Goal: Ask a question

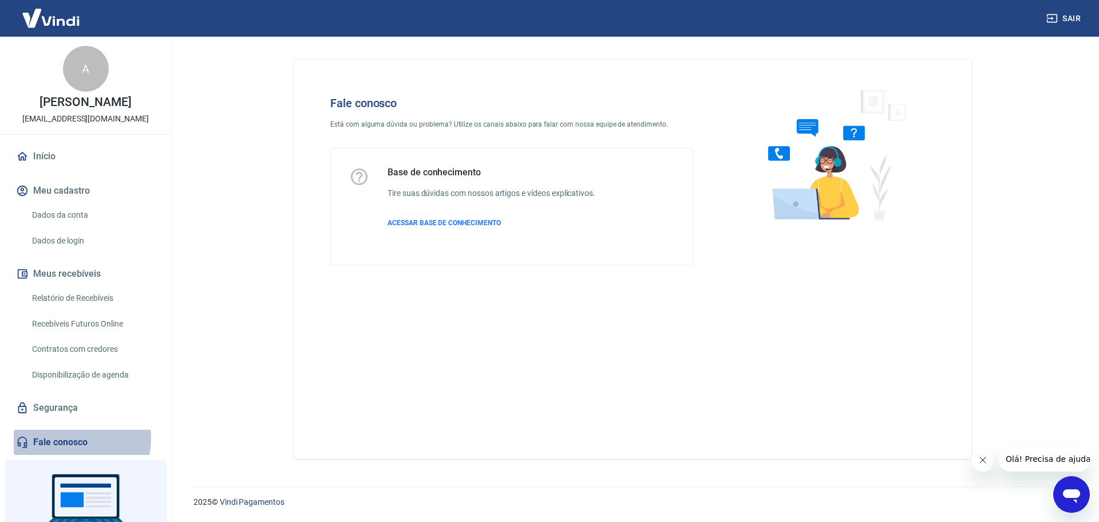
click at [66, 438] on link "Fale conosco" at bounding box center [86, 441] width 144 height 25
click at [1068, 489] on icon "Abrir janela de mensagens" at bounding box center [1071, 496] width 17 height 14
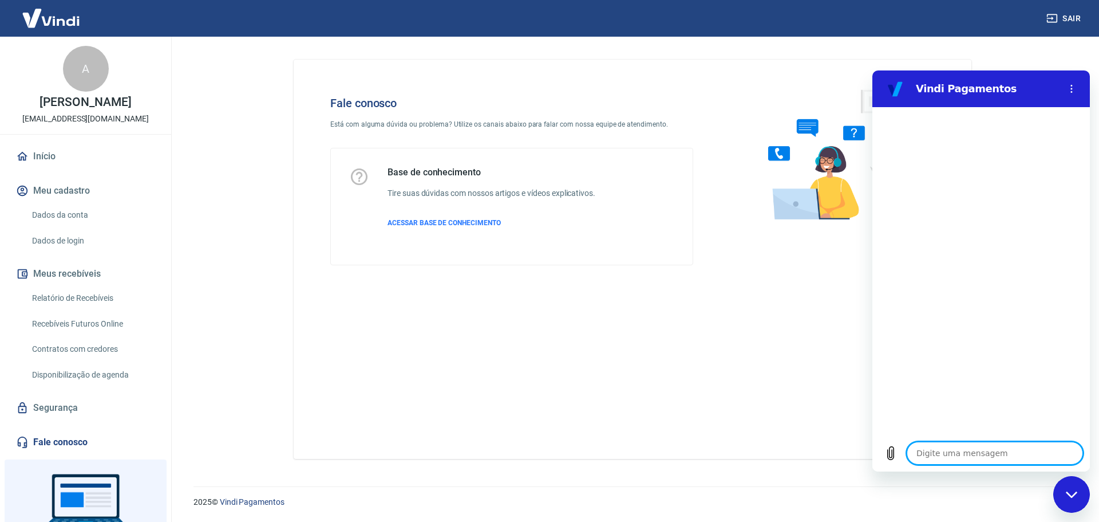
type textarea "b"
type textarea "x"
type textarea "bo"
type textarea "x"
type textarea "boa"
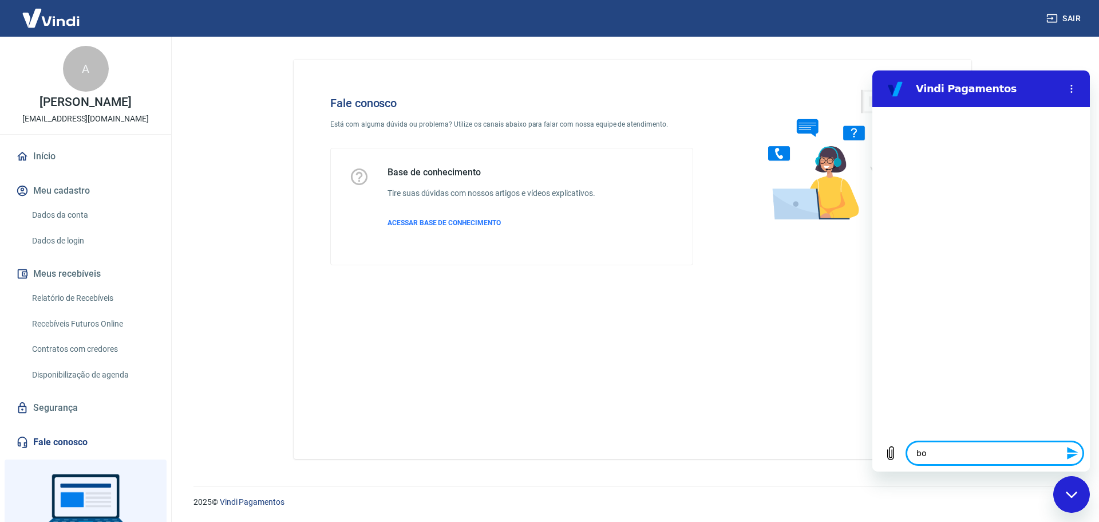
type textarea "x"
type textarea "boa"
type textarea "x"
type textarea "boa t"
type textarea "x"
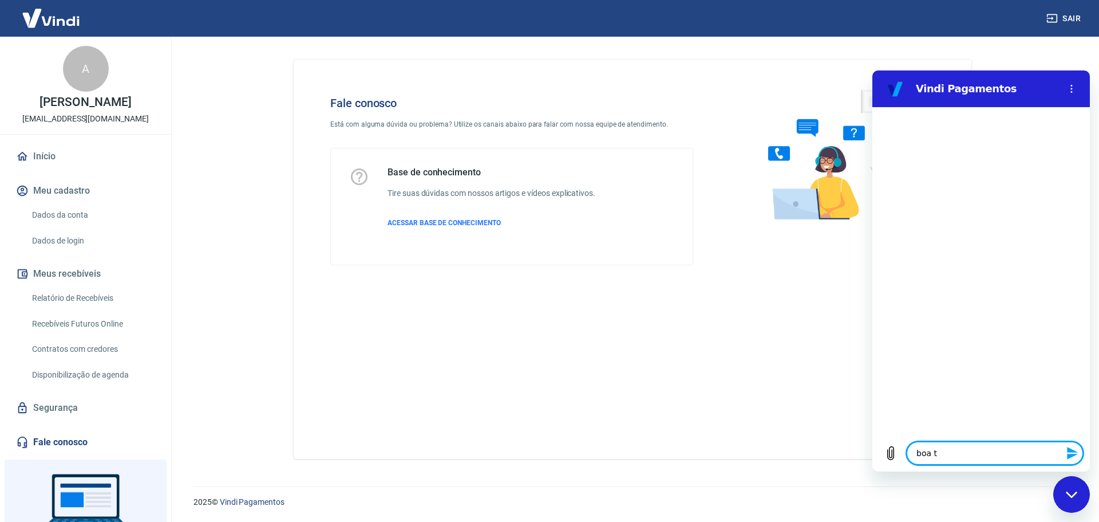
type textarea "boa ta"
type textarea "x"
type textarea "boa tar"
type textarea "x"
type textarea "boa tard"
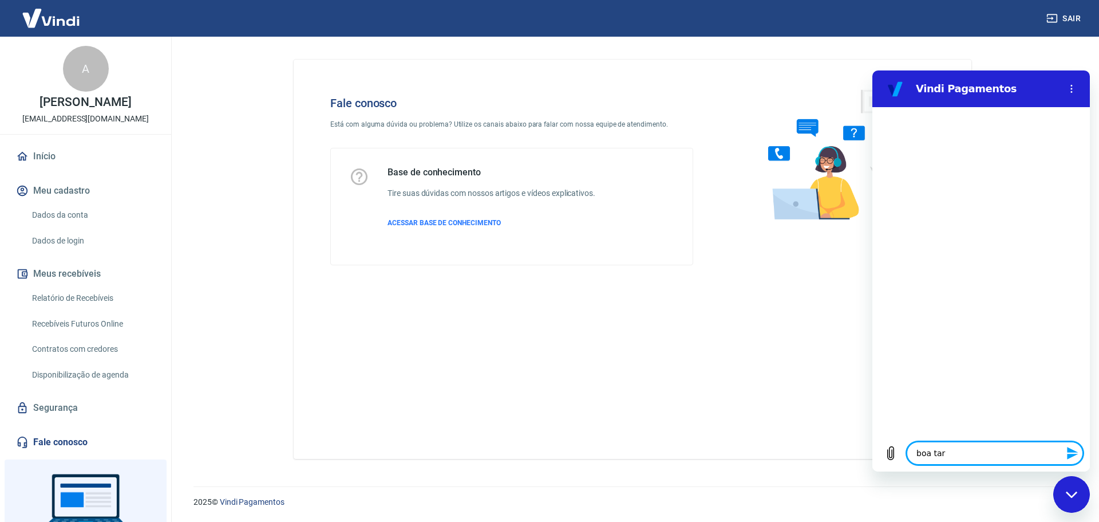
type textarea "x"
type textarea "boa tarde"
type textarea "x"
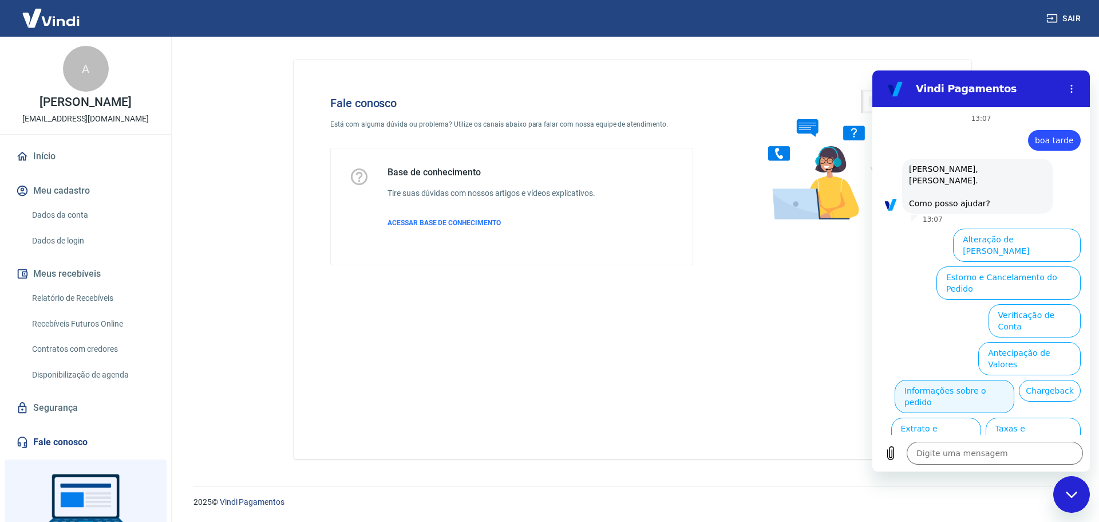
click at [963, 380] on button "Informações sobre o pedido" at bounding box center [955, 396] width 120 height 33
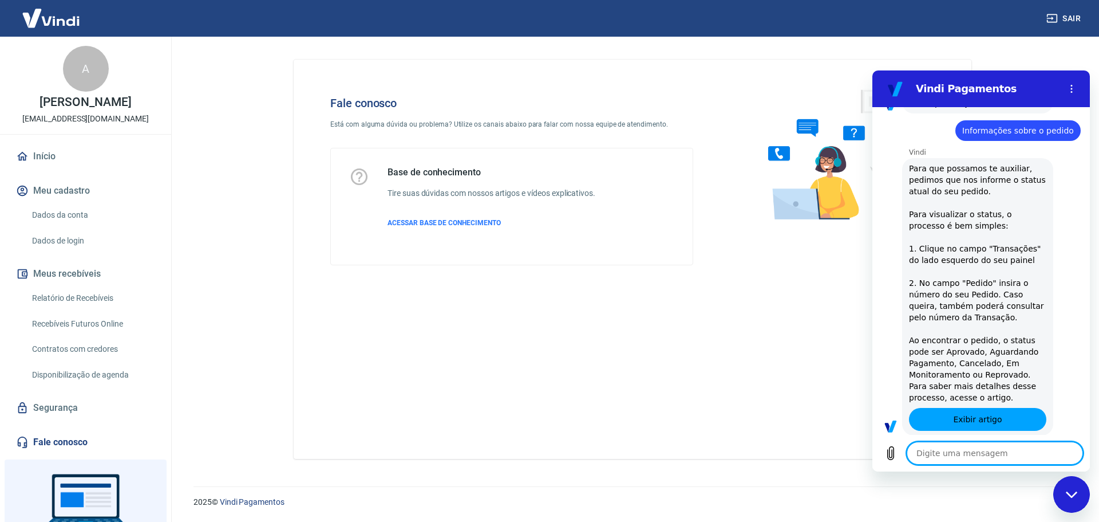
type textarea "x"
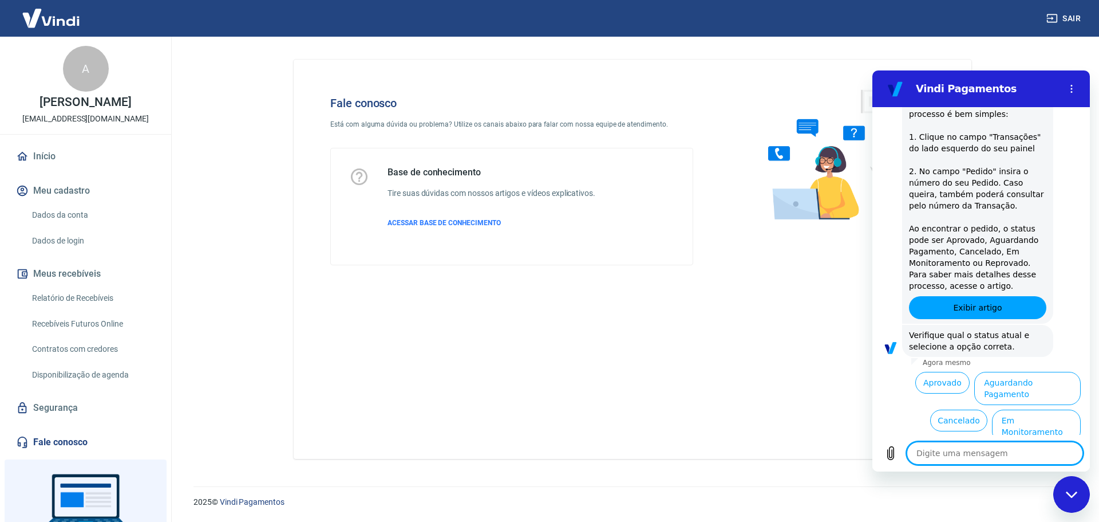
scroll to position [215, 0]
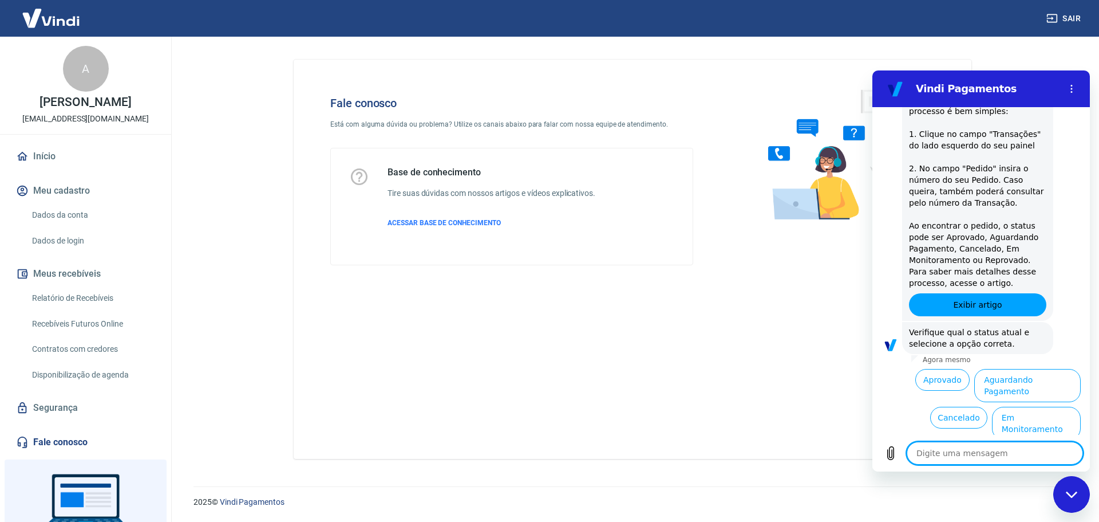
click at [945, 455] on textarea at bounding box center [995, 452] width 176 height 23
type textarea "g"
type textarea "x"
type textarea "go"
type textarea "x"
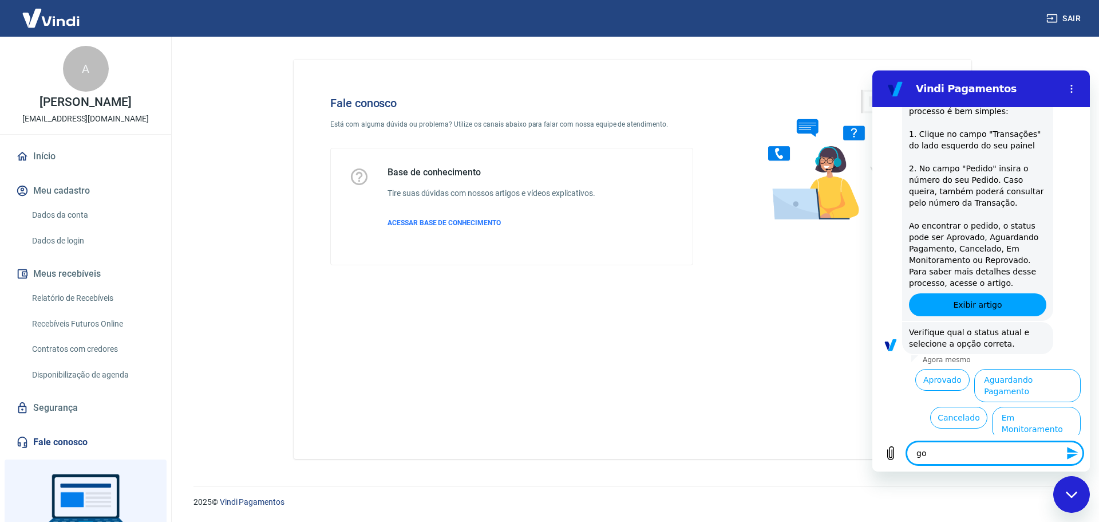
type textarea "gos"
type textarea "x"
type textarea "gost"
type textarea "x"
type textarea "gosta"
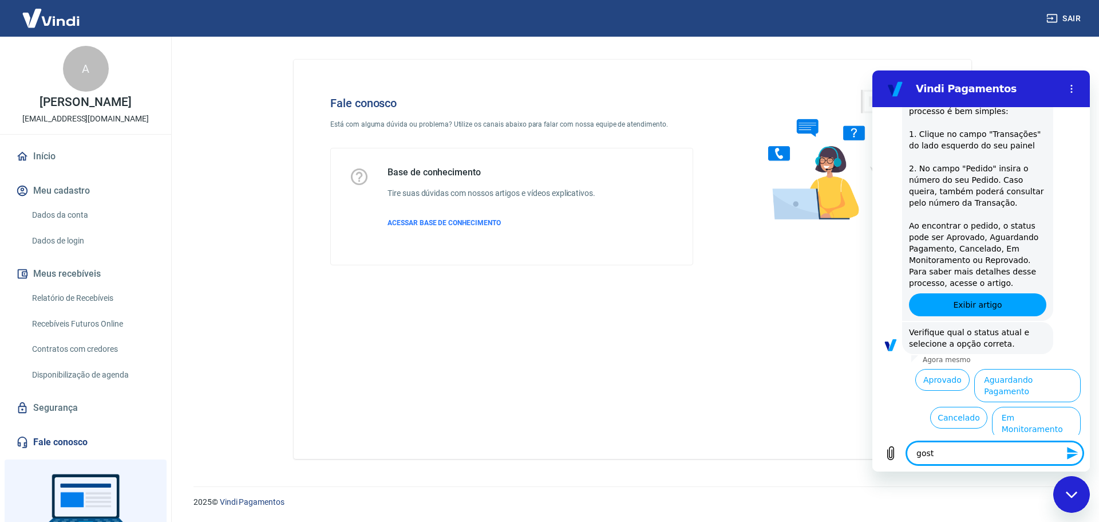
type textarea "x"
type textarea "gostar"
type textarea "x"
type textarea "gostari"
type textarea "x"
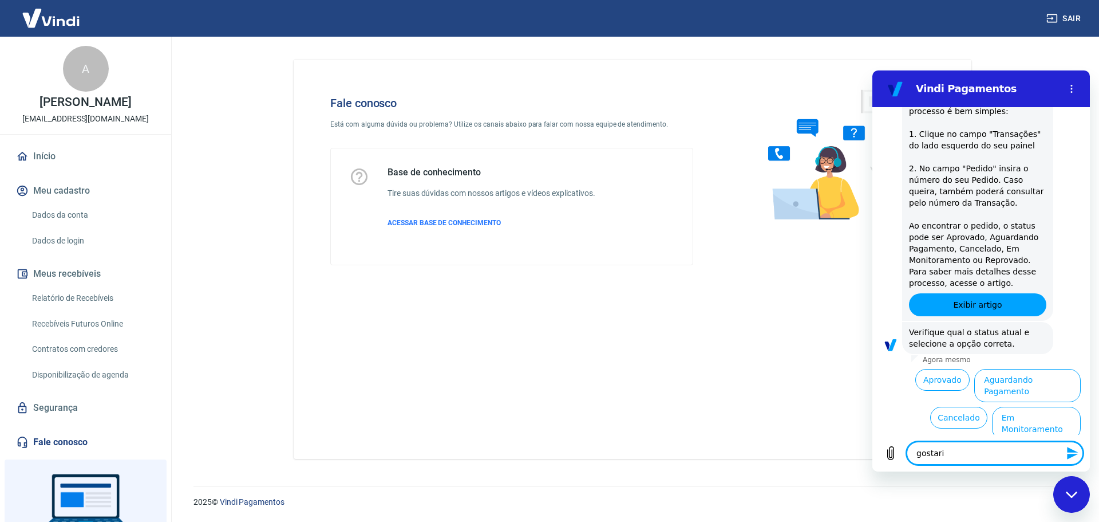
type textarea "gostaria"
type textarea "x"
type textarea "gostaria"
type textarea "x"
type textarea "gostaria d"
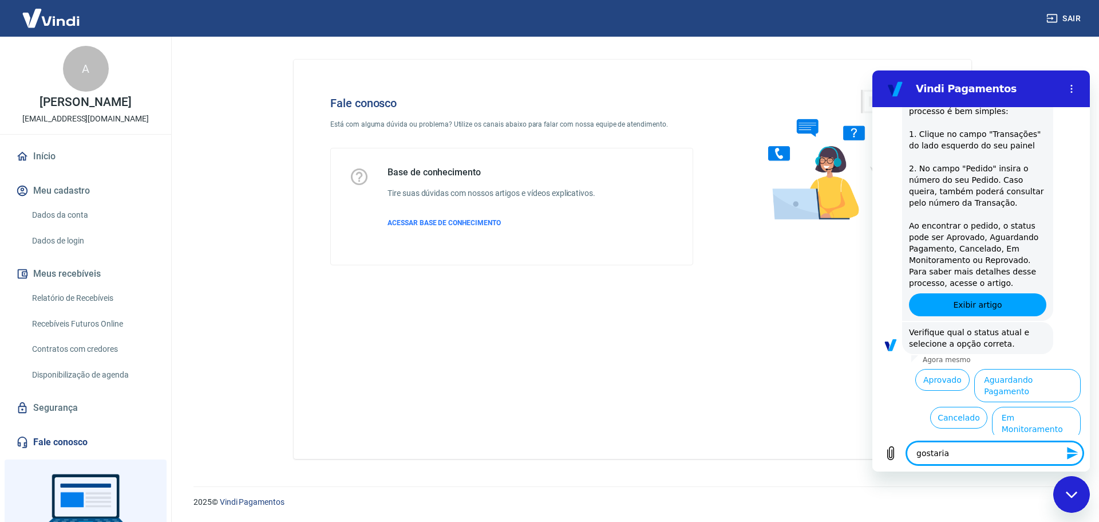
type textarea "x"
type textarea "gostaria de"
type textarea "x"
type textarea "gostaria de"
type textarea "x"
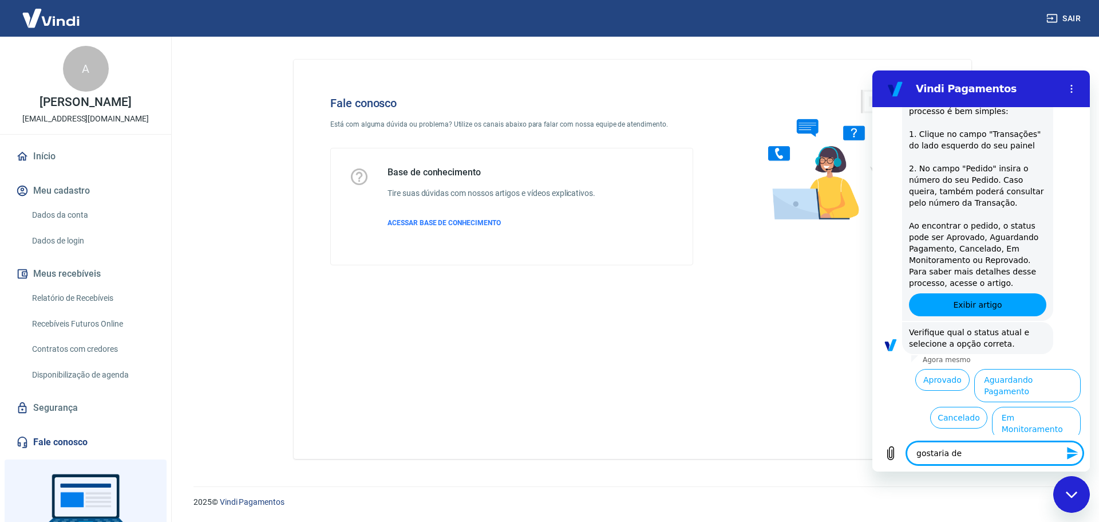
type textarea "gostaria de i"
type textarea "x"
type textarea "gostaria de in"
type textarea "x"
type textarea "gostaria de inf"
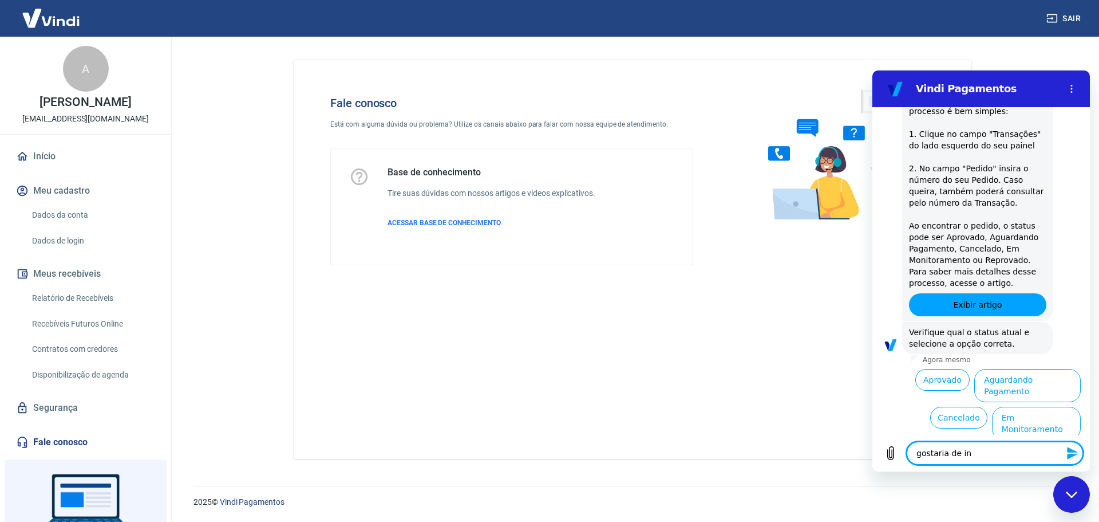
type textarea "x"
type textarea "gostaria de info"
type textarea "x"
type textarea "gostaria de infor"
type textarea "x"
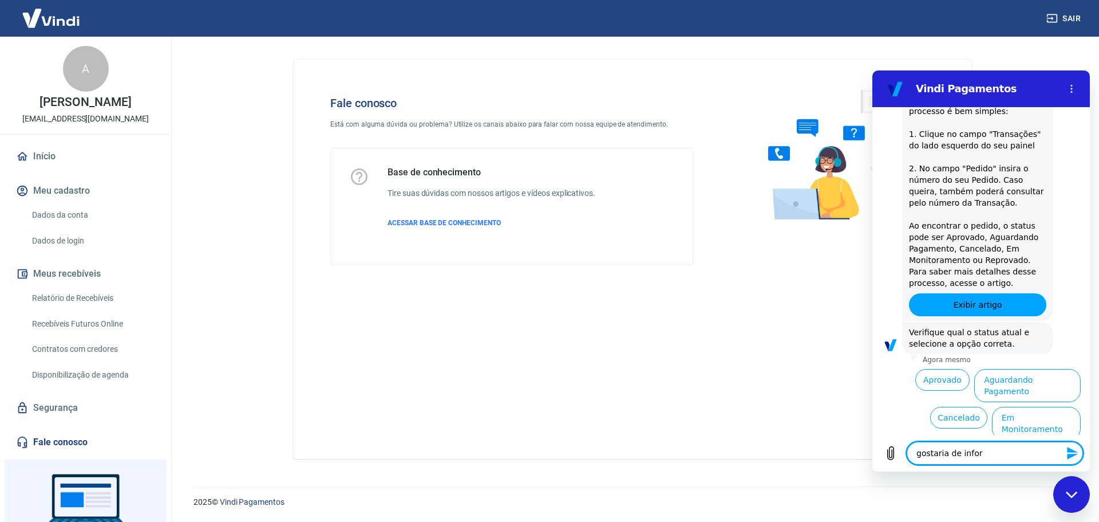
type textarea "gostaria de inform"
type textarea "x"
type textarea "gostaria de informa"
type textarea "x"
type textarea "gostaria de informaç"
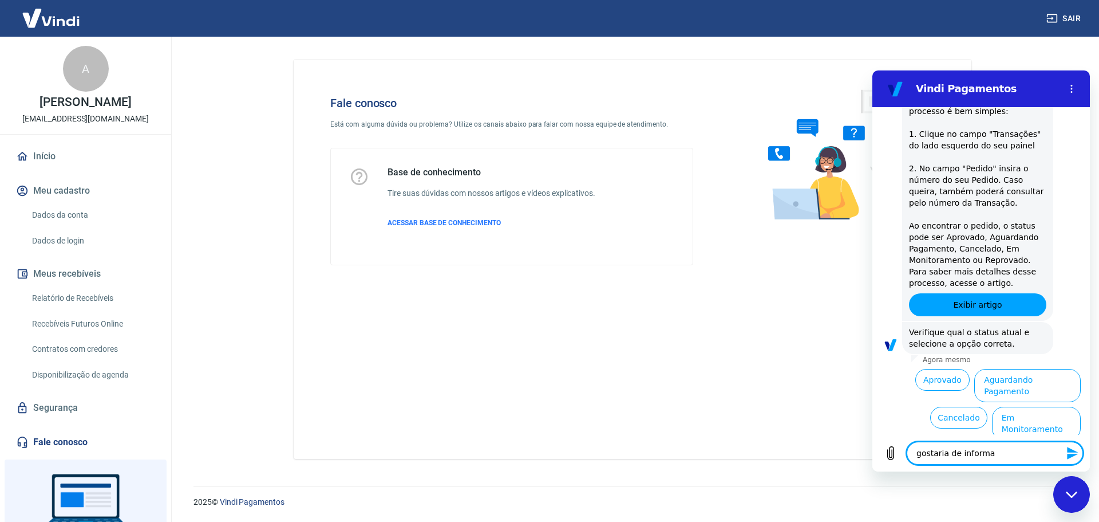
type textarea "x"
type textarea "gostaria de informaçõ"
type textarea "x"
type textarea "gostaria de informaçõe"
type textarea "x"
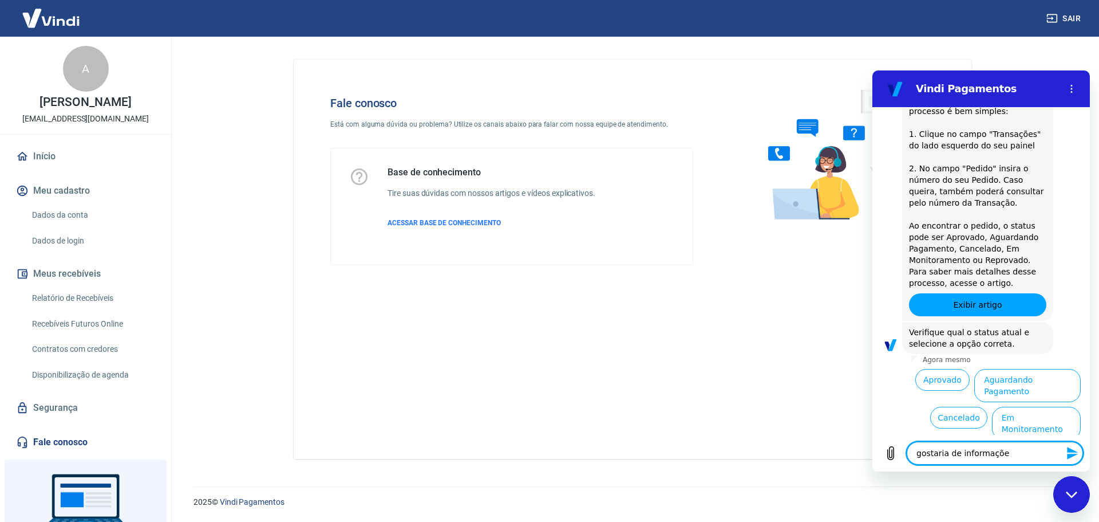
type textarea "gostaria de informações"
type textarea "x"
type textarea "gostaria de informações"
type textarea "x"
type textarea "gostaria de informações d"
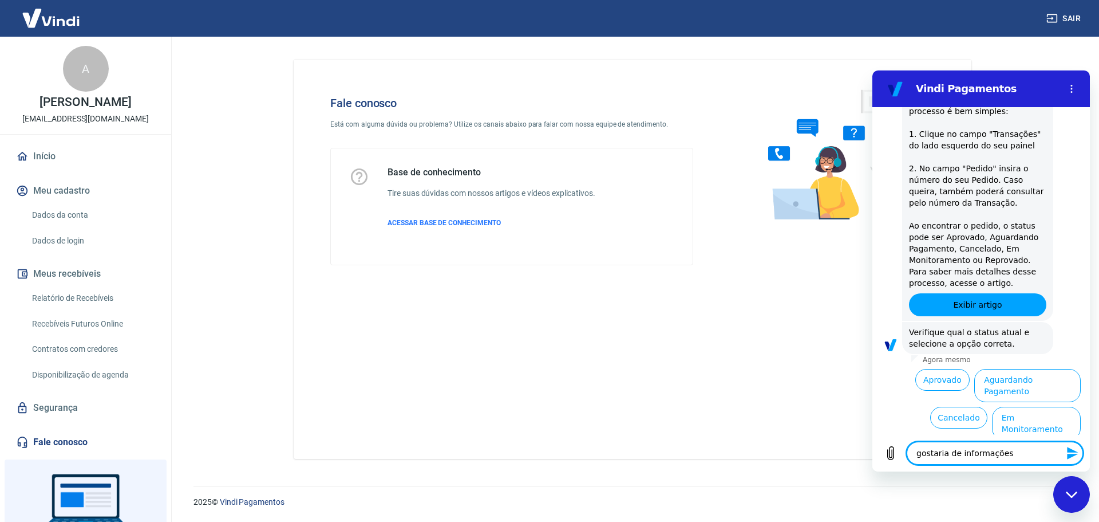
type textarea "x"
type textarea "gostaria de informações de"
type textarea "x"
type textarea "gostaria de informações de"
type textarea "x"
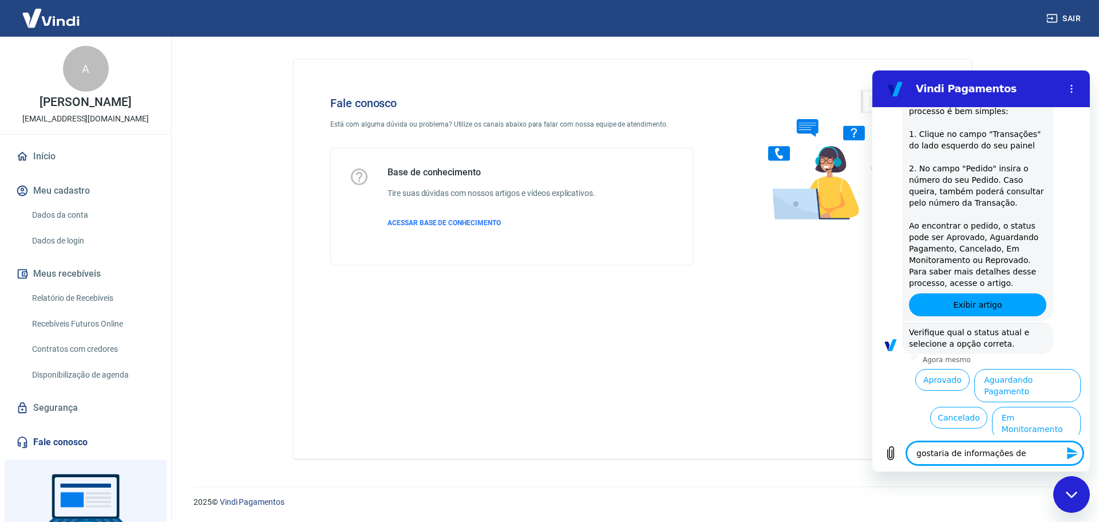
type textarea "gostaria de informações de c"
type textarea "x"
type textarea "gostaria de informações de co"
type textarea "x"
type textarea "gostaria de informações de com"
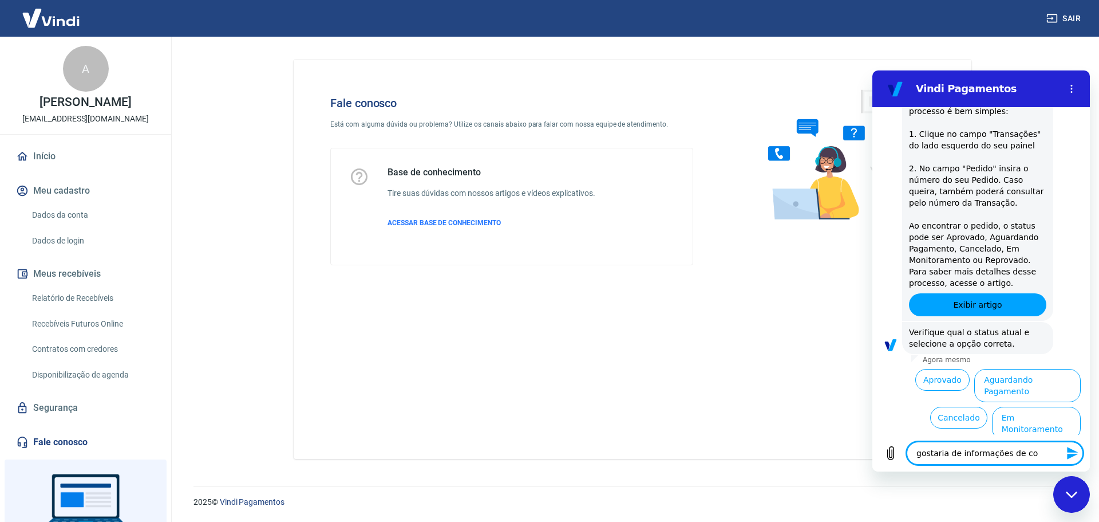
type textarea "x"
type textarea "gostaria de informações de como"
type textarea "x"
type textarea "gostaria de informações de como"
type textarea "x"
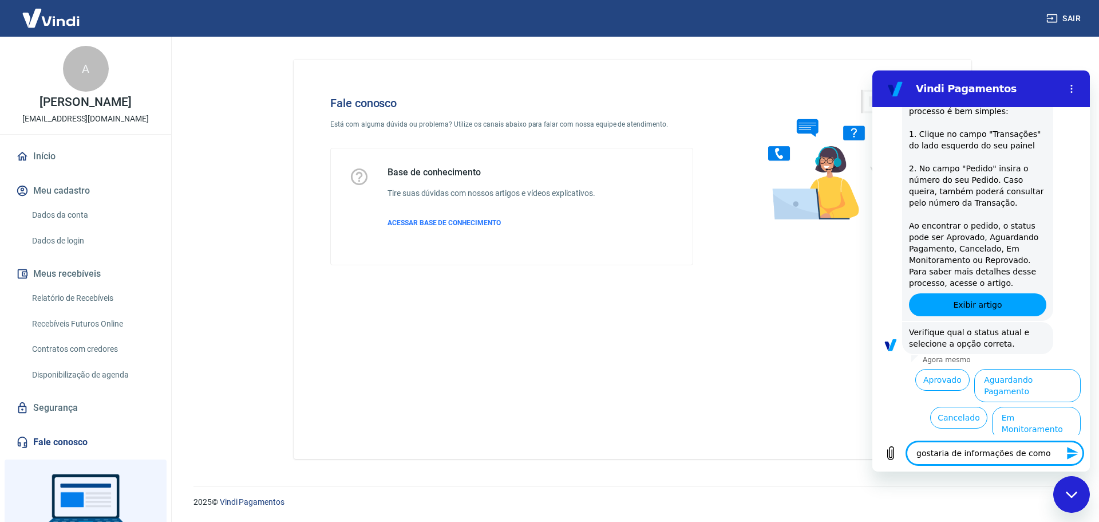
type textarea "gostaria de informações de como c"
type textarea "x"
type textarea "gostaria de informações de como co"
type textarea "x"
type textarea "gostaria de informações de como com"
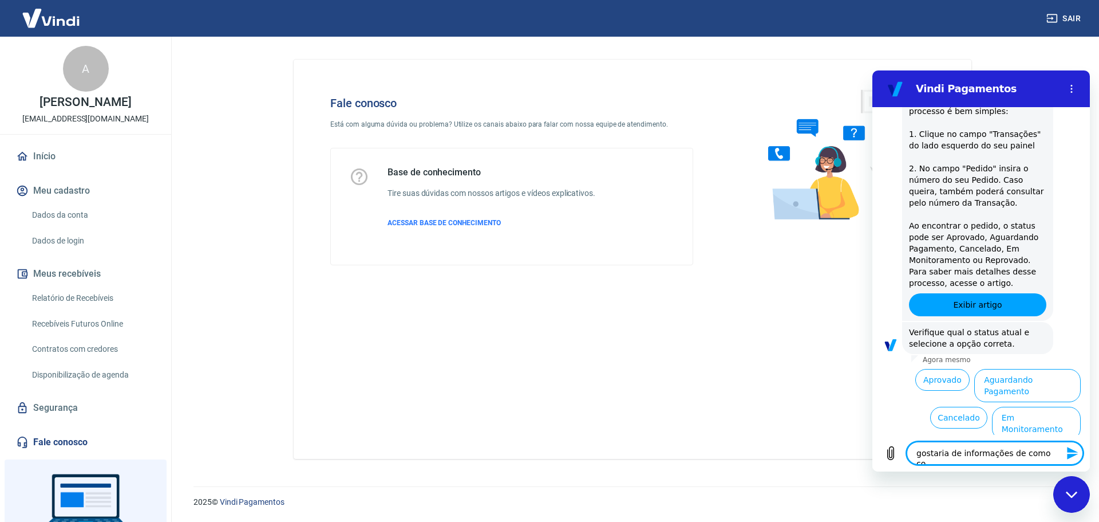
type textarea "x"
type textarea "gostaria de informações de como comp"
type textarea "x"
type textarea "gostaria de informações de como compr"
type textarea "x"
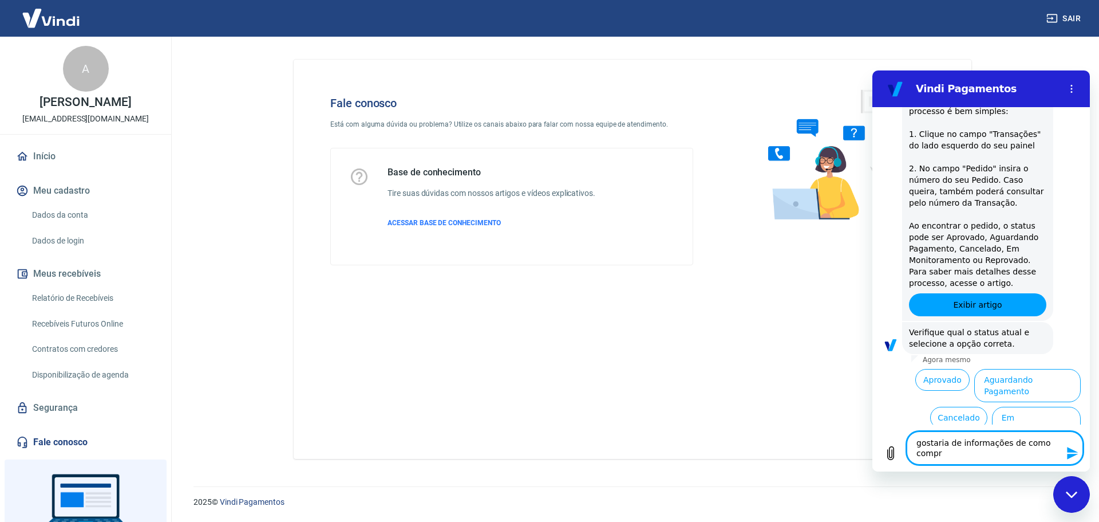
type textarea "gostaria de informações de como compra"
type textarea "x"
type textarea "gostaria de informações de como comprar"
type textarea "x"
type textarea "gostaria de informações de como comprar"
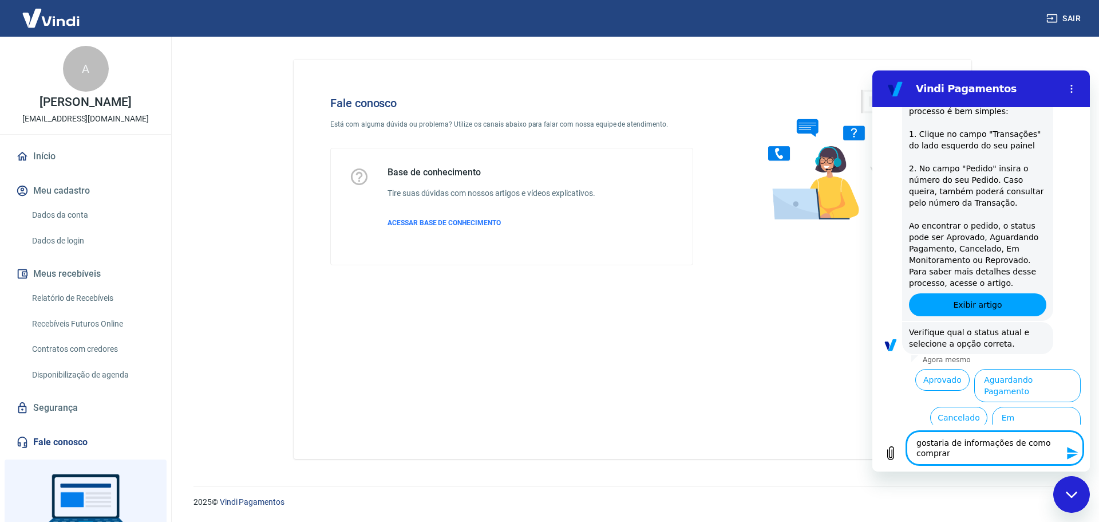
type textarea "x"
type textarea "gostaria de informações de como comprar a"
type textarea "x"
type textarea "gostaria de informações de como comprar a"
type textarea "x"
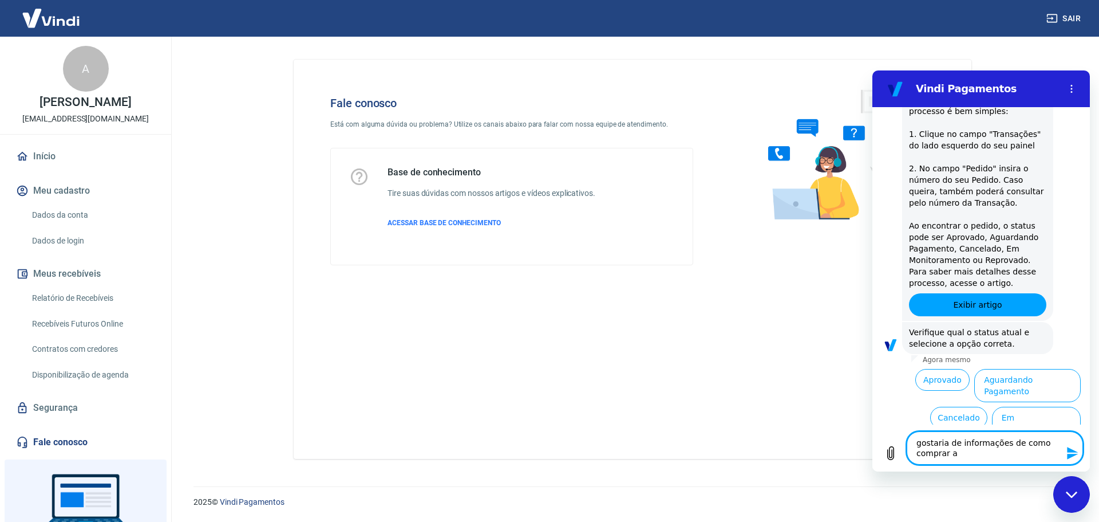
type textarea "gostaria de informações de como comprar a e"
type textarea "x"
type textarea "gostaria de informações de como comprar a et"
type textarea "x"
type textarea "gostaria de informações de como comprar a eti"
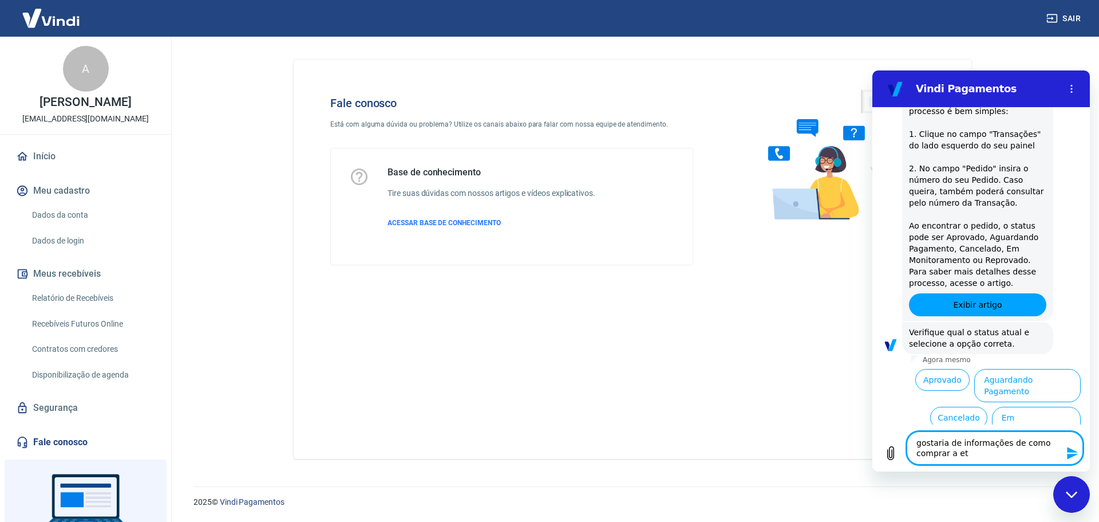
type textarea "x"
type textarea "gostaria de informações de como comprar a etiq"
type textarea "x"
type textarea "gostaria de informações de como comprar a etiqu"
type textarea "x"
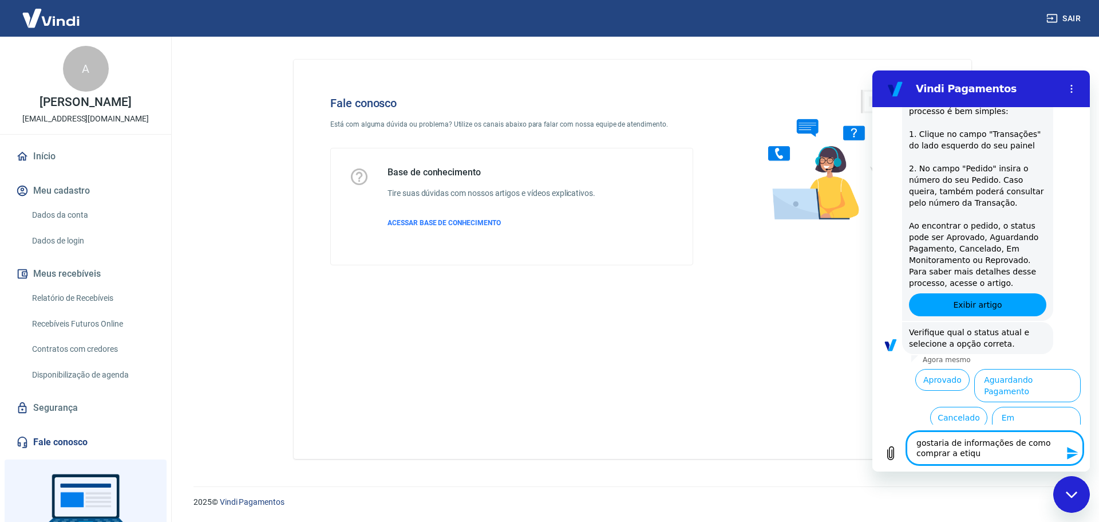
type textarea "gostaria de informações de como comprar a etique"
type textarea "x"
type textarea "gostaria de informações de como comprar a etiquet"
type textarea "x"
type textarea "gostaria de informações de como comprar a etiqueta"
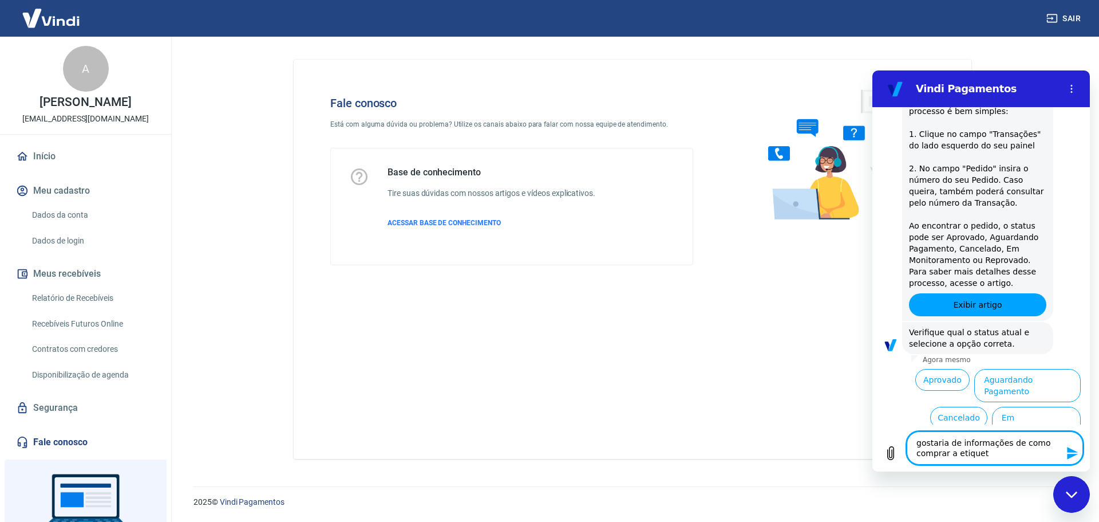
type textarea "x"
type textarea "gostaria de informações de como comprar a etiqueta"
type textarea "x"
type textarea "gostaria de informações de como comprar a etiqueta p"
type textarea "x"
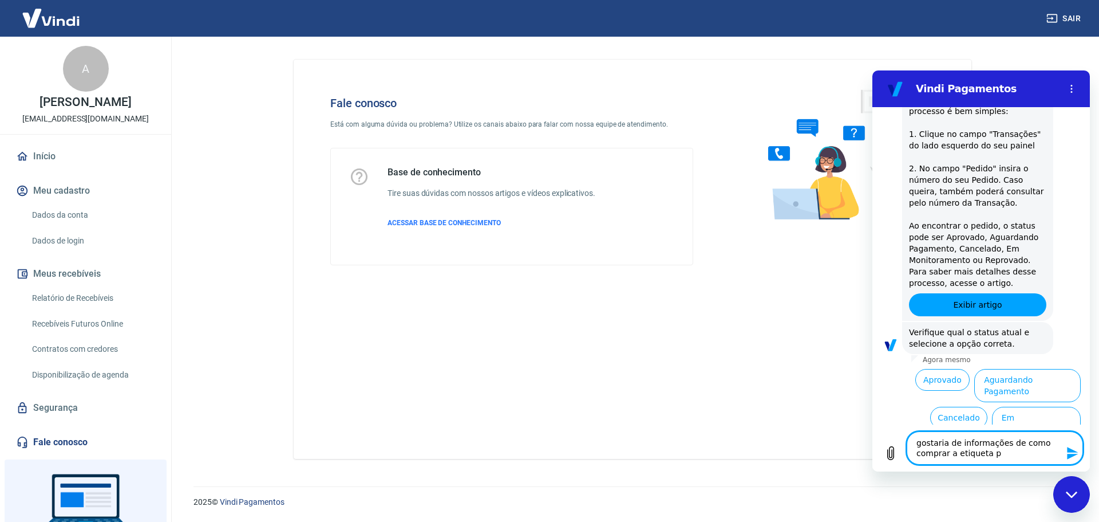
type textarea "gostaria de informações de como comprar a etiqueta pa"
type textarea "x"
type textarea "gostaria de informações de como comprar a etiqueta par"
type textarea "x"
type textarea "gostaria de informações de como comprar a etiqueta para"
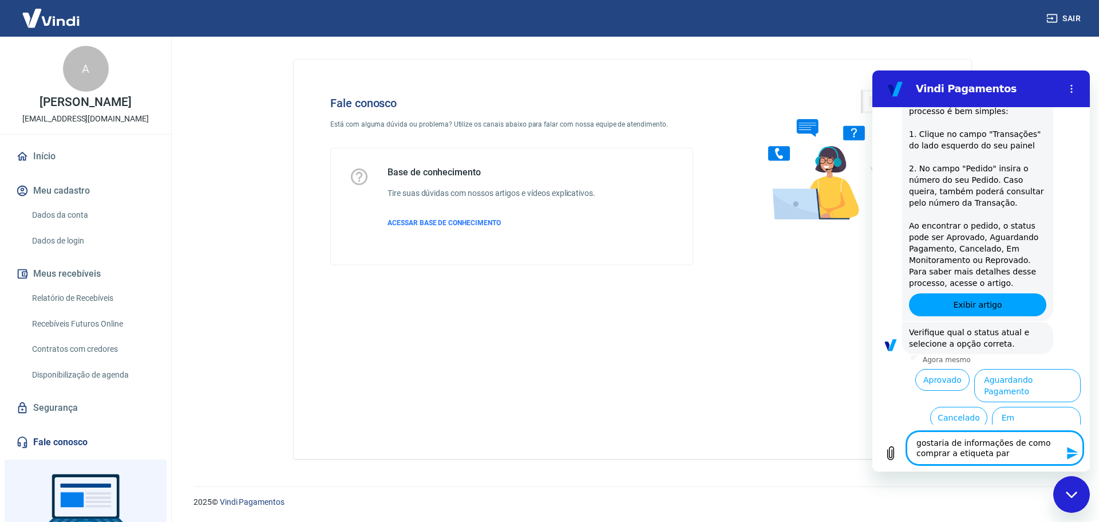
type textarea "x"
type textarea "gostaria de informações de como comprar a etiqueta para"
type textarea "x"
type textarea "gostaria de informações de como comprar a etiqueta para p"
type textarea "x"
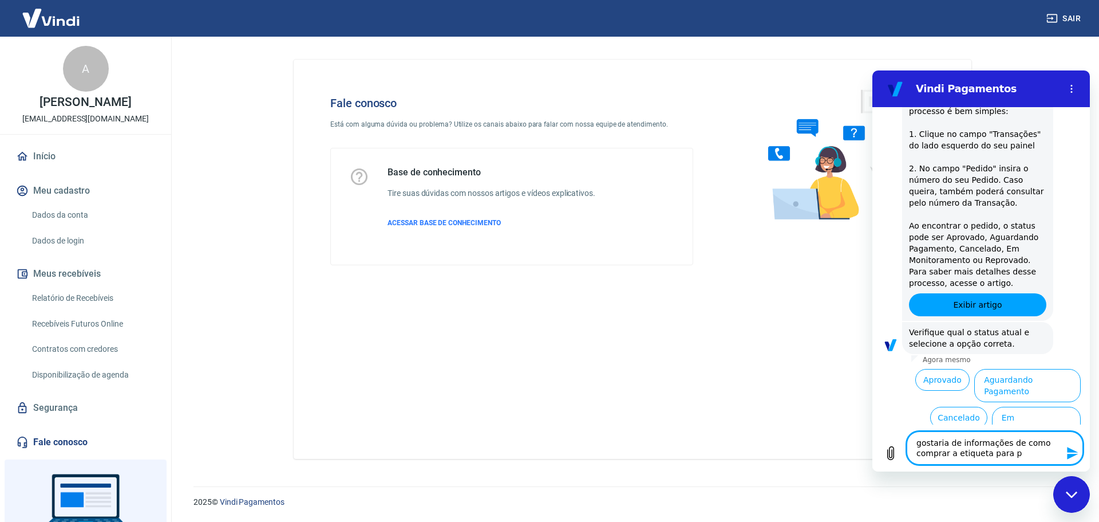
type textarea "gostaria de informações de como comprar a etiqueta para po"
type textarea "x"
type textarea "gostaria de informações de como comprar a etiqueta para pos"
type textarea "x"
type textarea "gostaria de informações de como comprar a etiqueta para post"
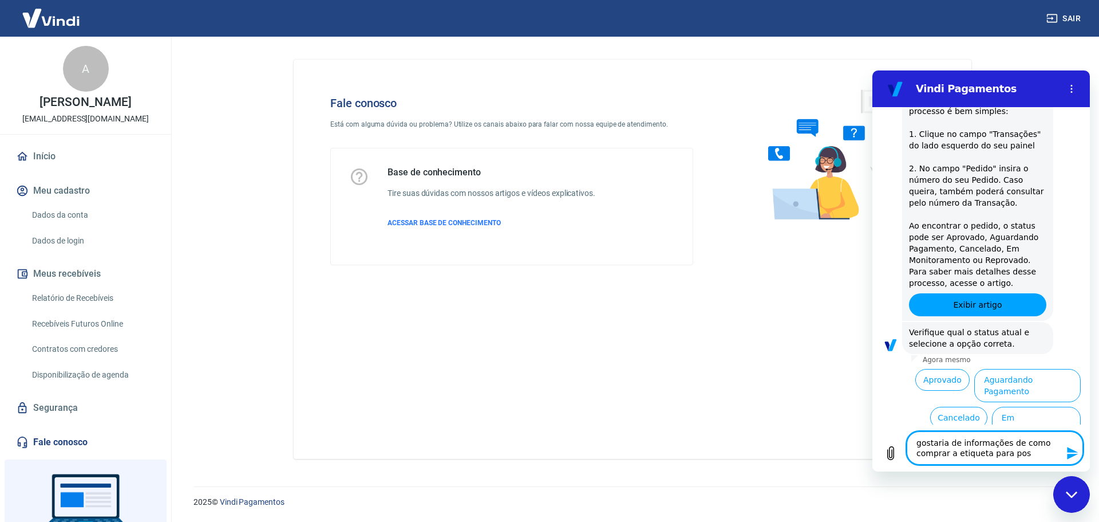
type textarea "x"
type textarea "gostaria de informações de como comprar a etiqueta para posta"
type textarea "x"
type textarea "gostaria de informações de como comprar a etiqueta para postag"
type textarea "x"
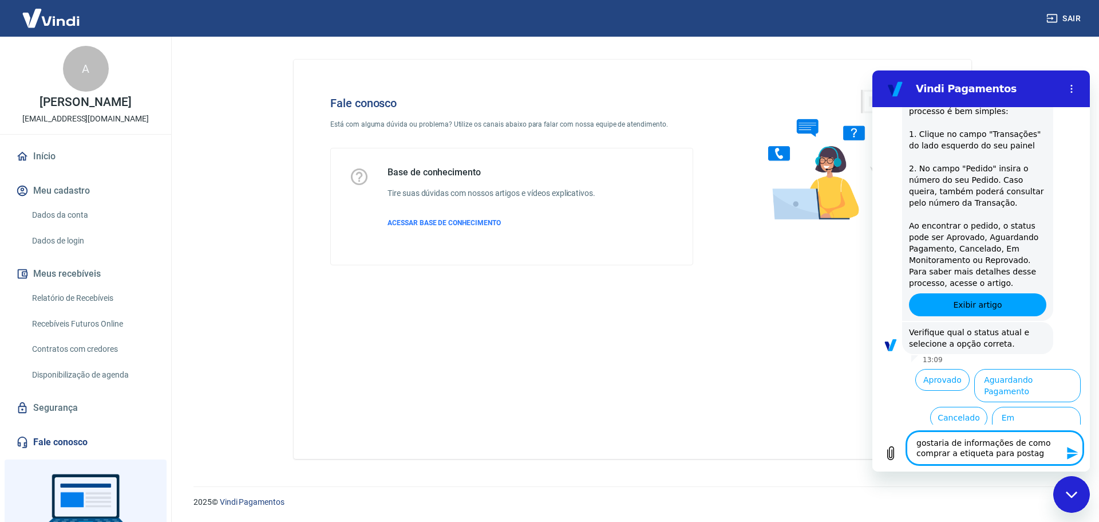
type textarea "gostaria de informações de como comprar a etiqueta para postage"
type textarea "x"
type textarea "gostaria de informações de como comprar a etiqueta para postagem"
type textarea "x"
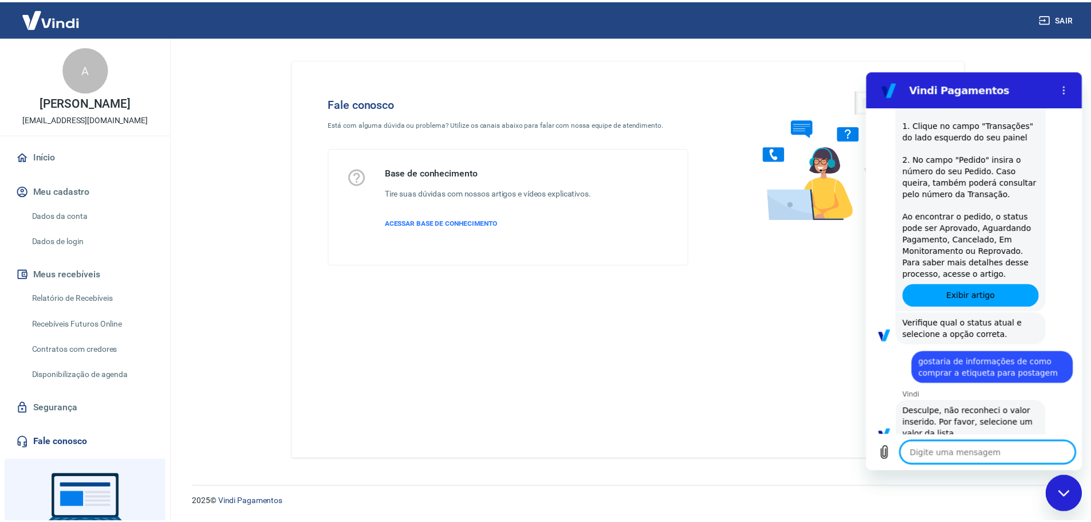
scroll to position [235, 0]
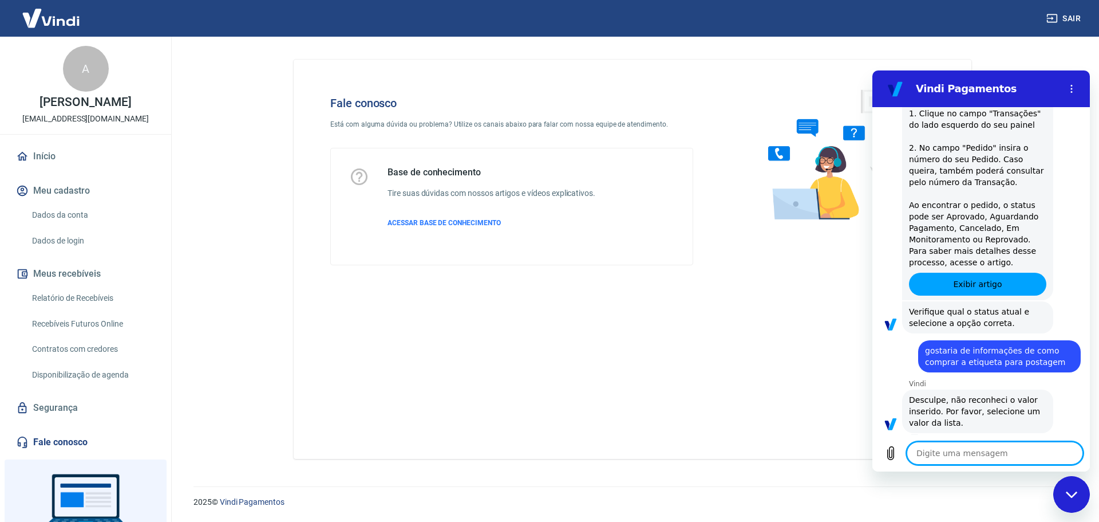
click at [932, 454] on textarea at bounding box center [995, 452] width 176 height 23
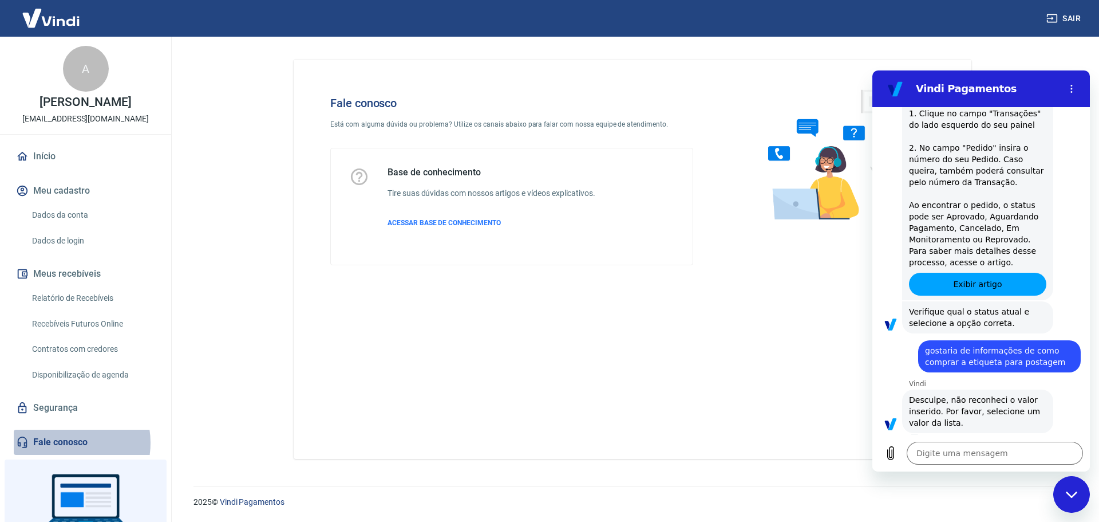
click at [62, 443] on link "Fale conosco" at bounding box center [86, 441] width 144 height 25
click at [68, 25] on img at bounding box center [51, 18] width 74 height 35
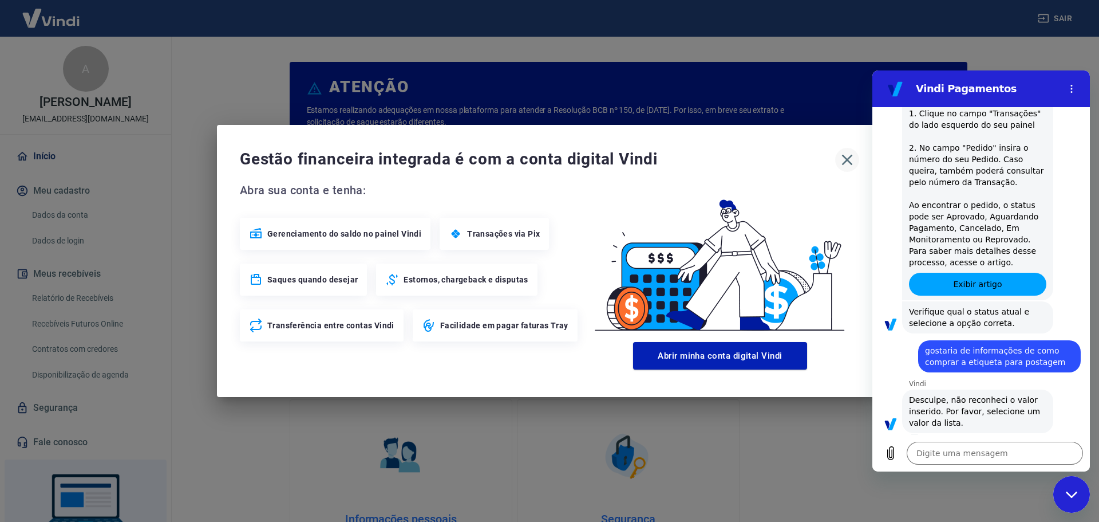
click at [850, 161] on icon "button" at bounding box center [847, 160] width 18 height 18
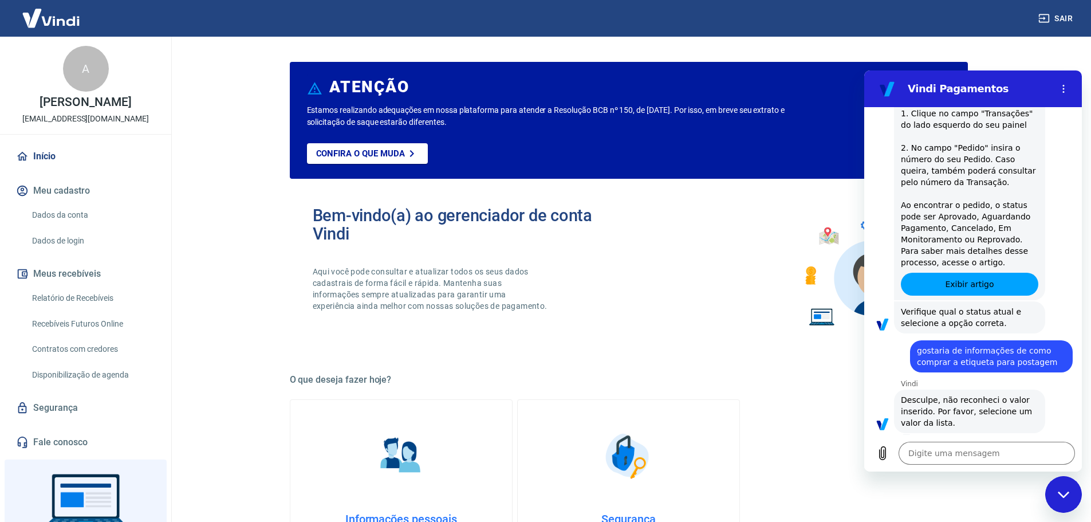
click at [54, 21] on img at bounding box center [51, 18] width 74 height 35
type textarea "x"
click at [52, 108] on p "[PERSON_NAME]" at bounding box center [86, 102] width 92 height 12
click at [29, 151] on link "Início" at bounding box center [86, 156] width 144 height 25
click at [54, 148] on link "Início" at bounding box center [86, 156] width 144 height 25
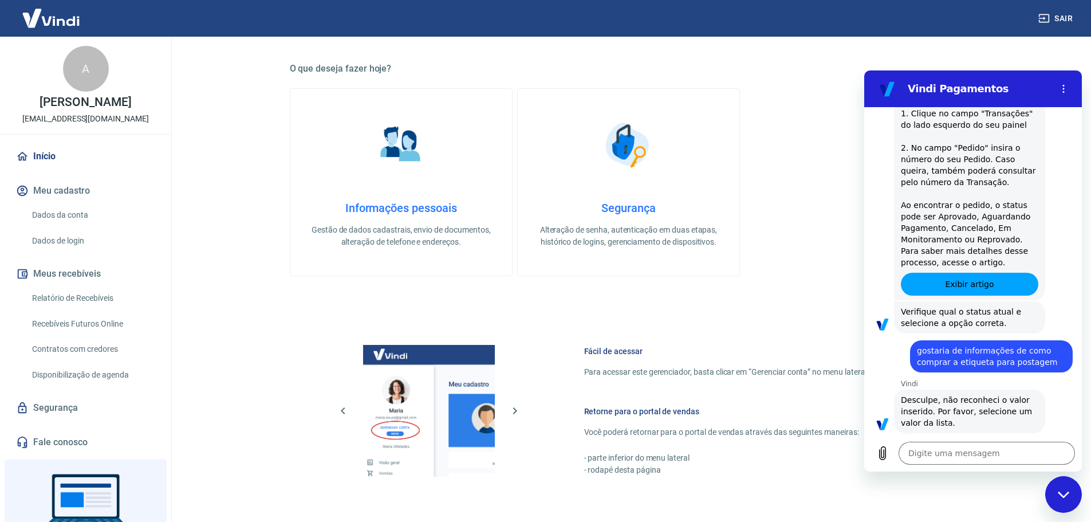
scroll to position [203, 0]
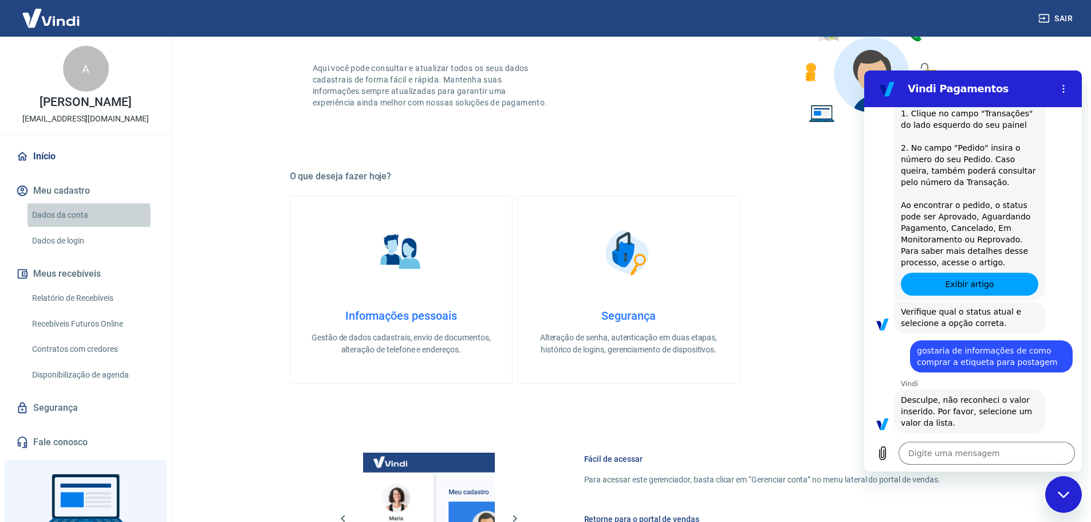
click at [58, 216] on link "Dados da conta" at bounding box center [92, 214] width 130 height 23
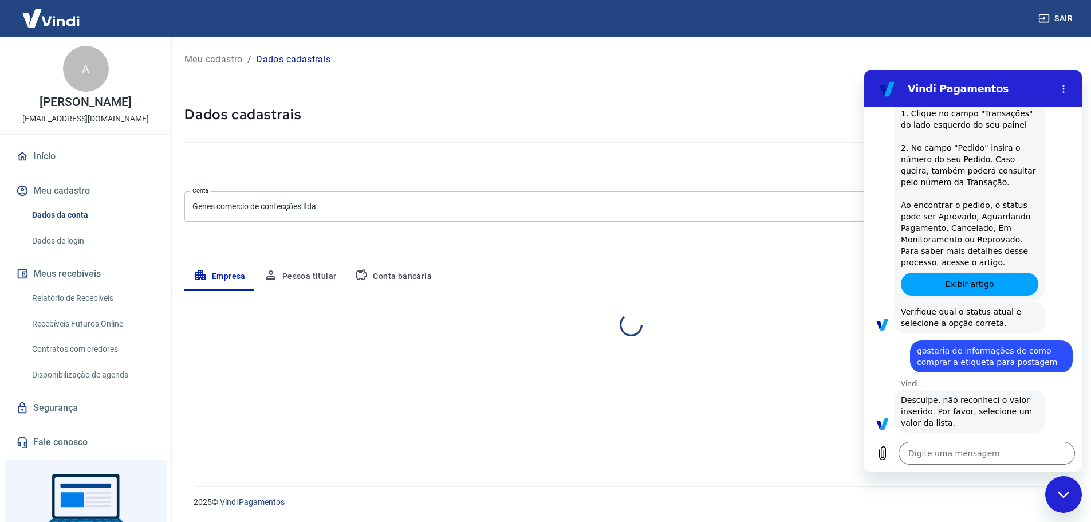
select select "SP"
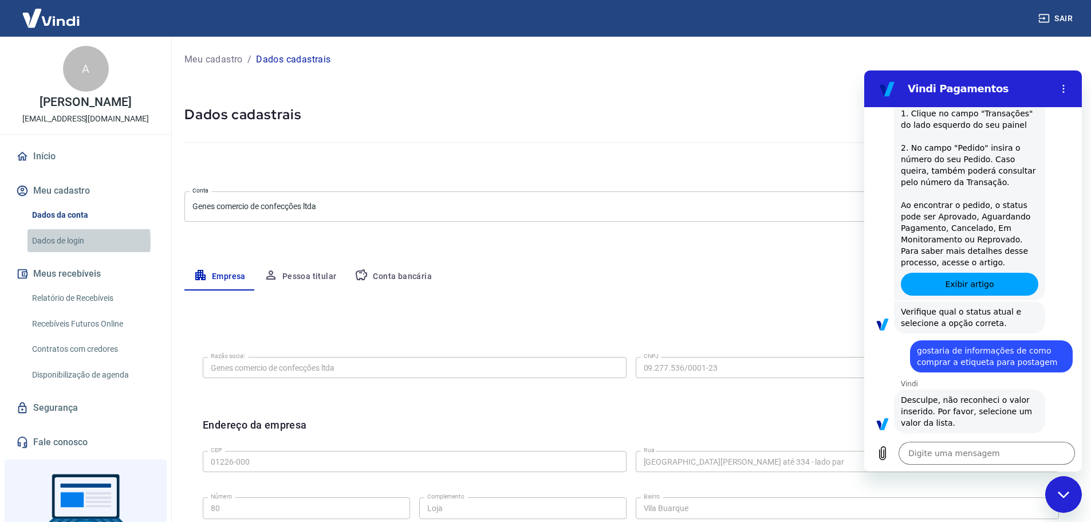
click at [55, 241] on link "Dados de login" at bounding box center [92, 240] width 130 height 23
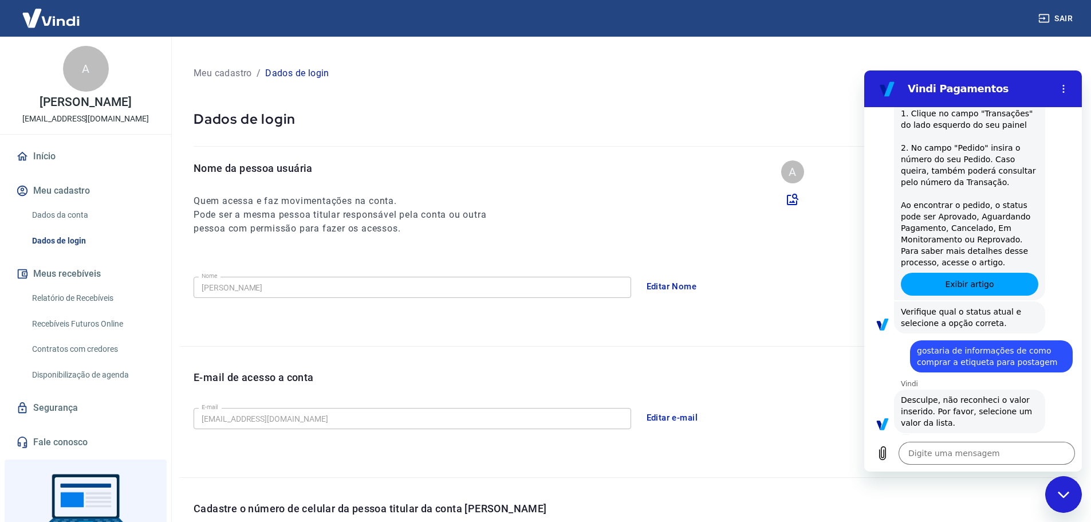
click at [63, 274] on button "Meus recebíveis" at bounding box center [86, 273] width 144 height 25
click at [49, 148] on link "Início" at bounding box center [86, 156] width 144 height 25
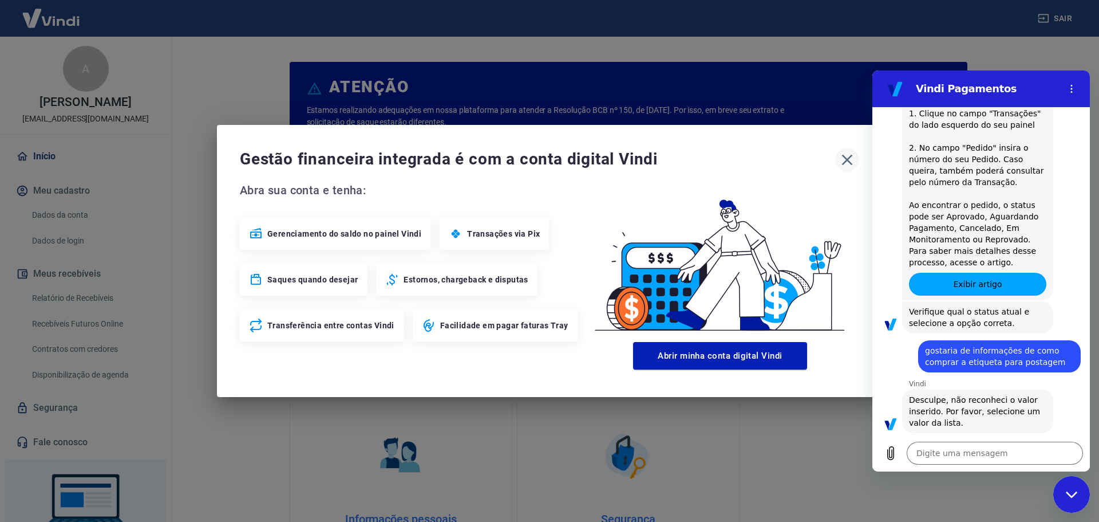
click at [851, 154] on icon "button" at bounding box center [847, 160] width 18 height 18
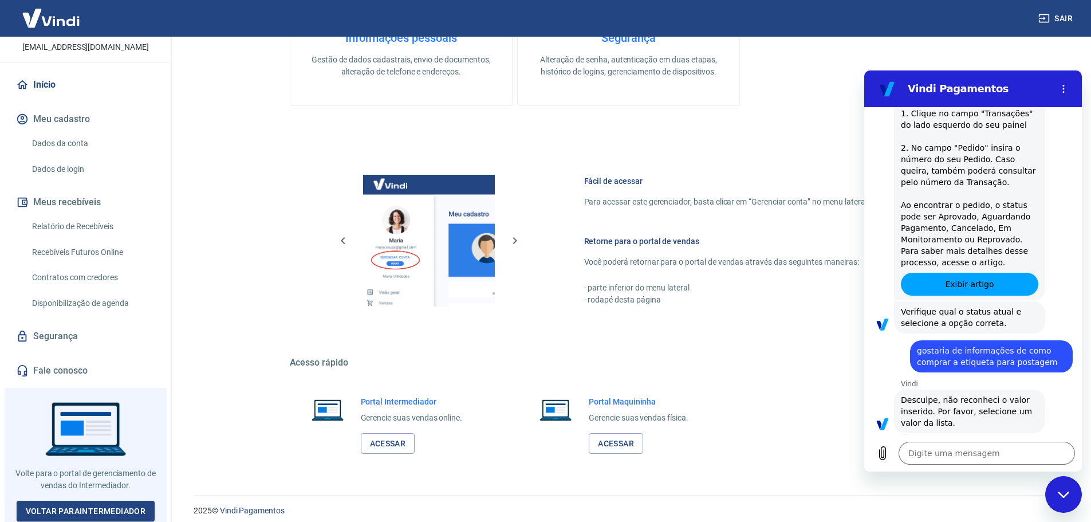
scroll to position [489, 0]
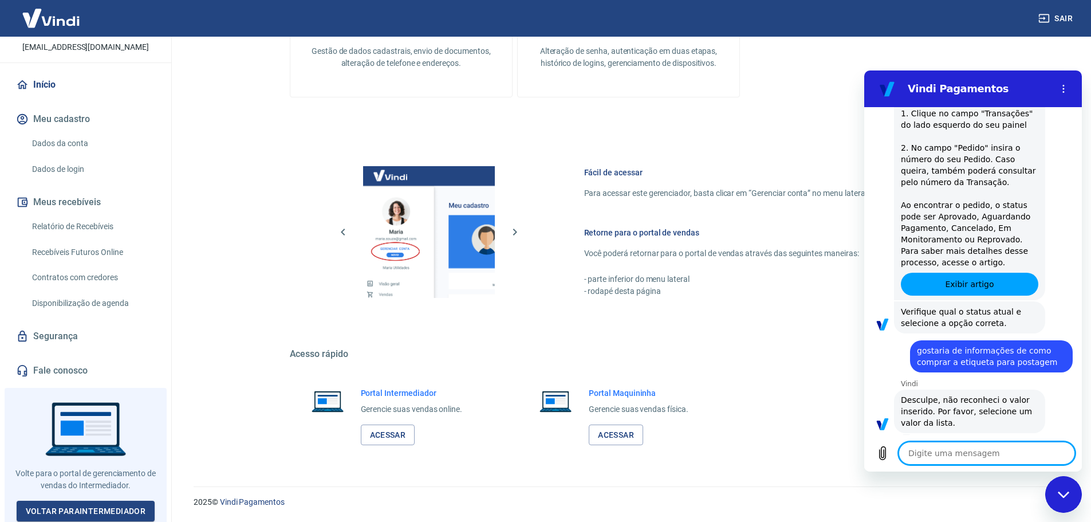
click at [917, 448] on textarea at bounding box center [986, 452] width 176 height 23
type textarea "d"
type textarea "x"
type textarea "de"
type textarea "x"
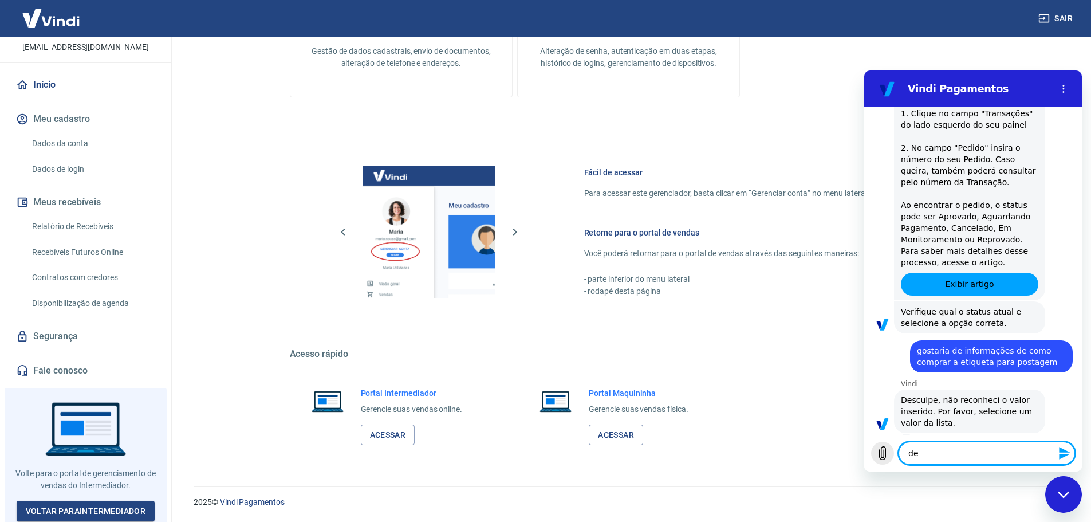
type textarea "dev"
type textarea "x"
type textarea "de"
type textarea "x"
type textarea "d"
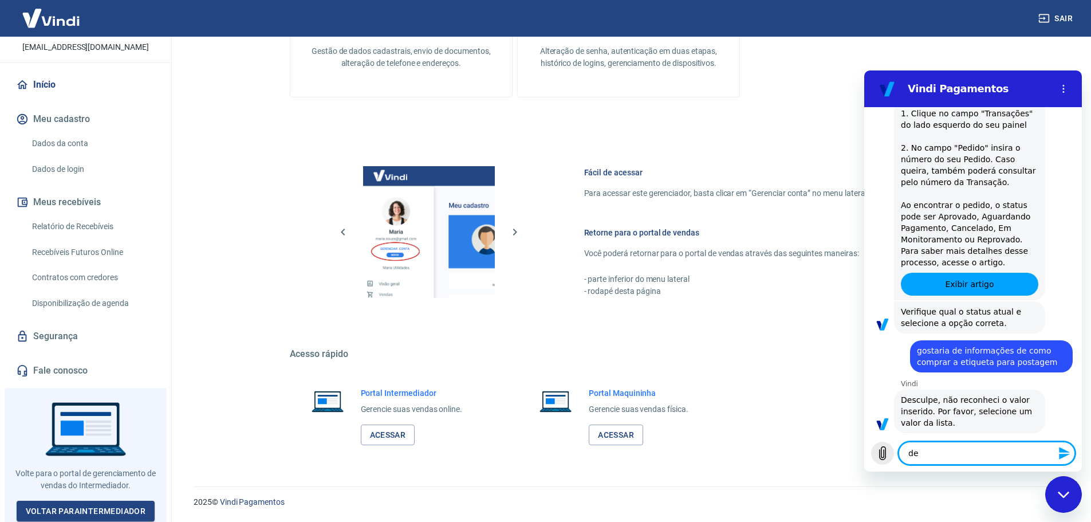
type textarea "x"
click at [65, 508] on link "Voltar para Intermediador" at bounding box center [86, 510] width 139 height 21
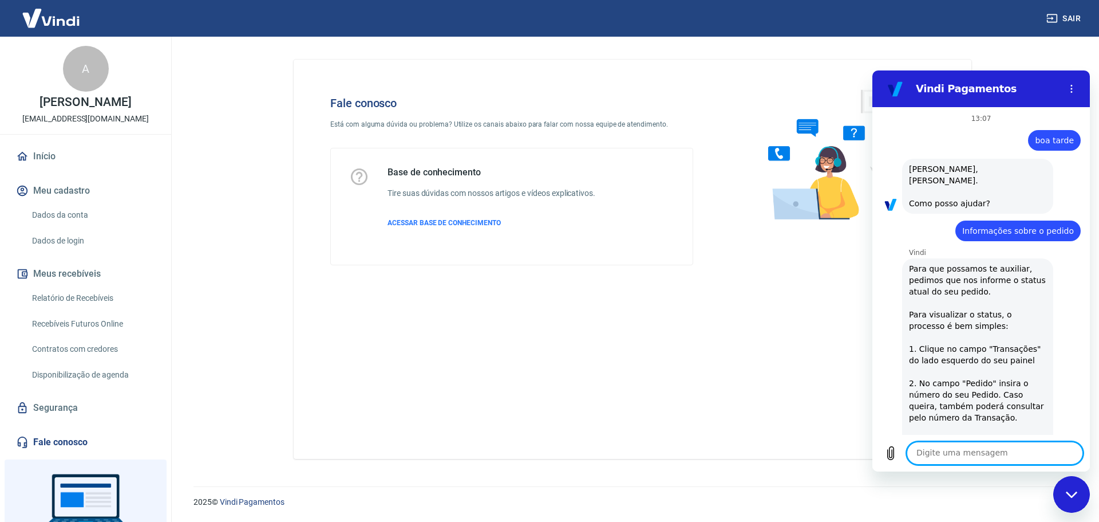
scroll to position [235, 0]
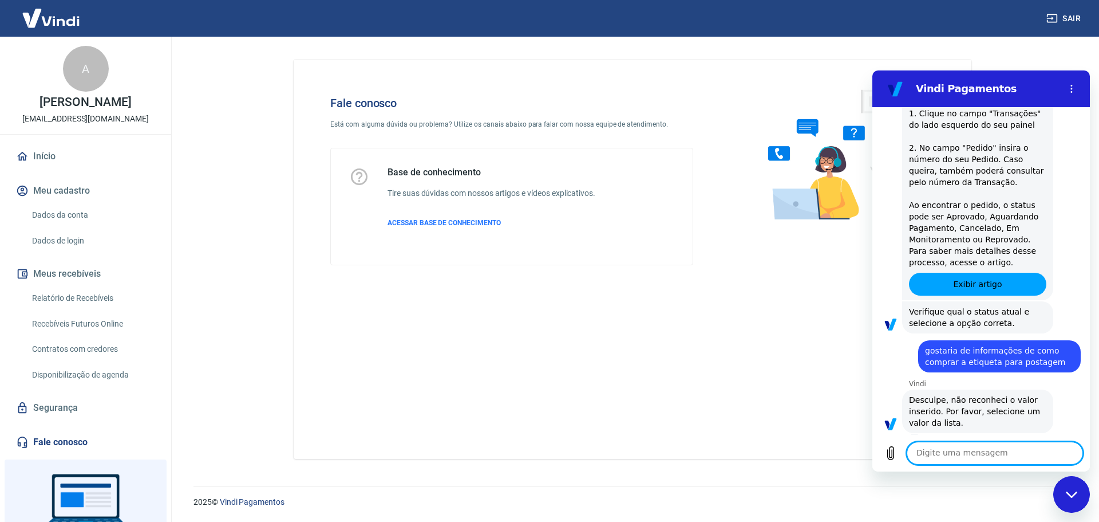
click at [921, 456] on textarea at bounding box center [995, 452] width 176 height 23
type textarea "p"
type textarea "qual o passo a passo para compra da etiqueta dos correios"
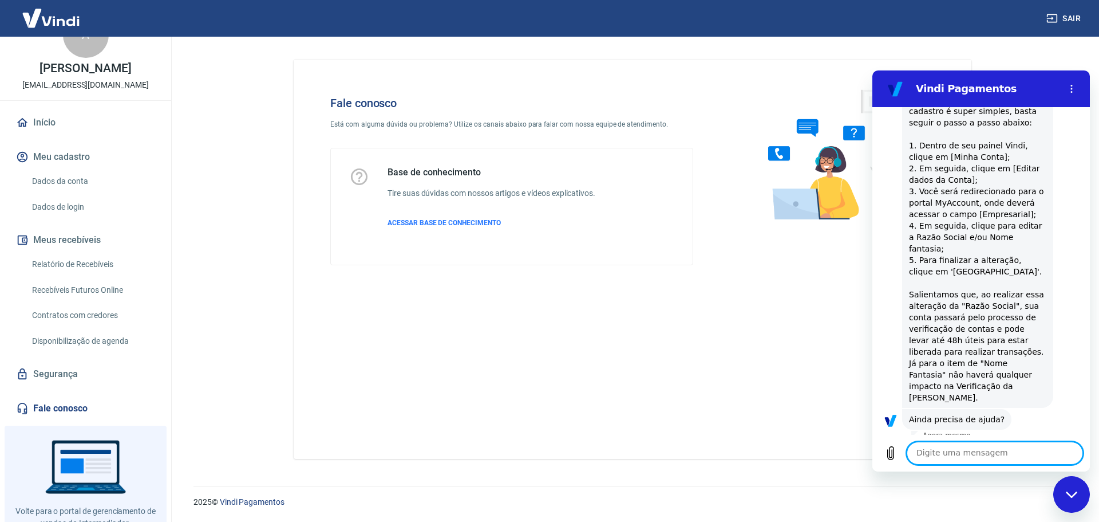
scroll to position [72, 0]
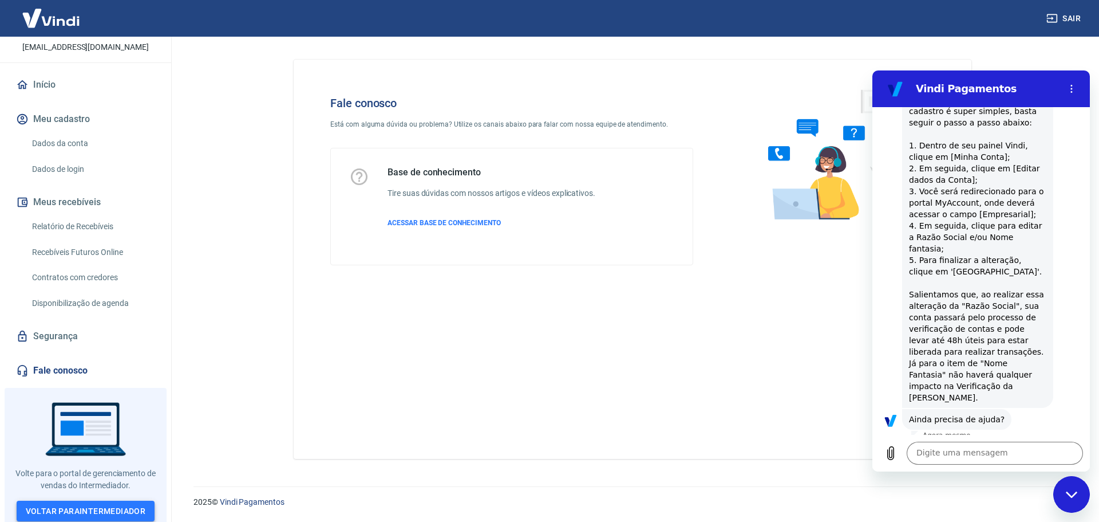
click at [62, 507] on link "Voltar para Intermediador" at bounding box center [86, 510] width 139 height 21
